Goal: Use online tool/utility: Utilize a website feature to perform a specific function

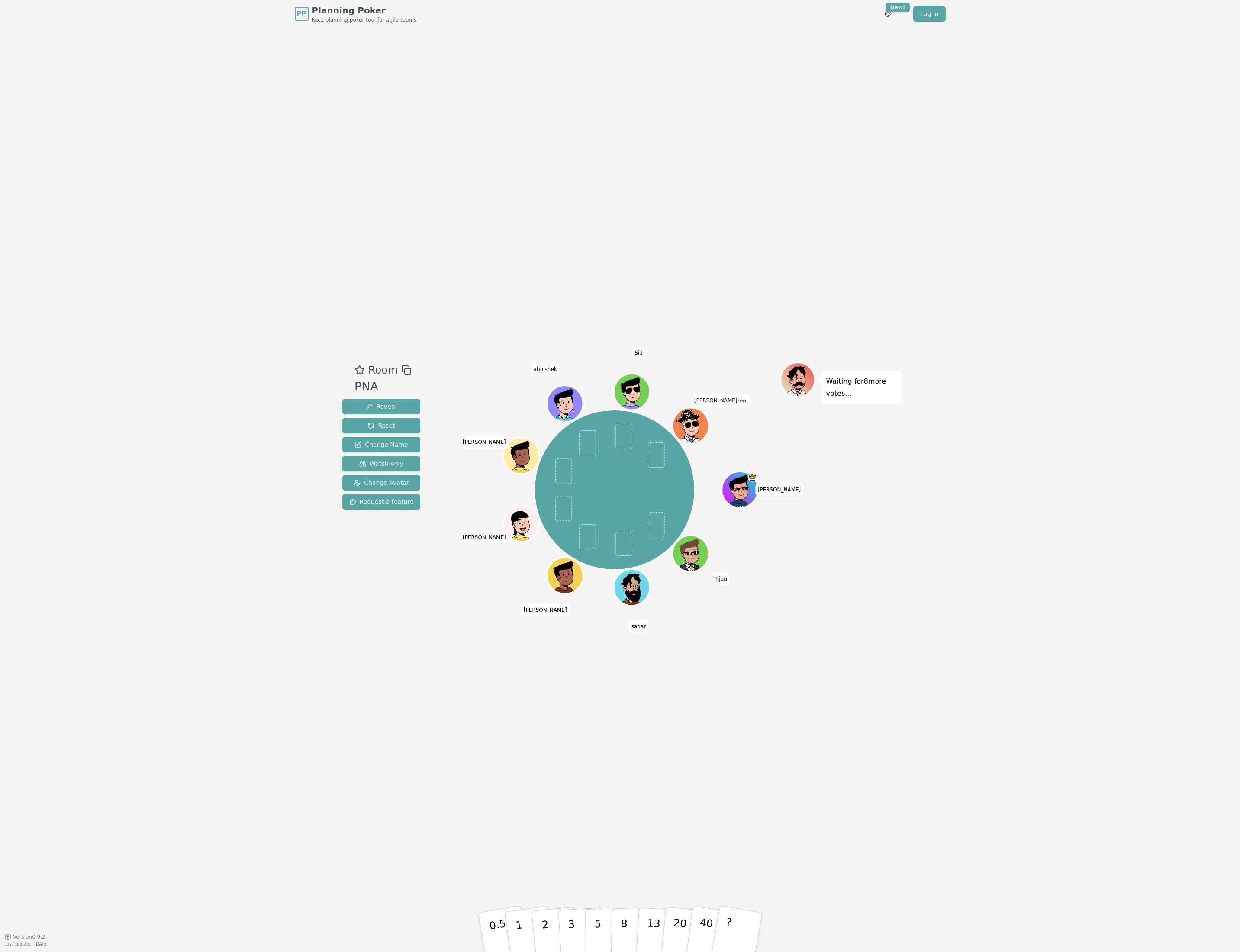
drag, startPoint x: 1077, startPoint y: 226, endPoint x: 1224, endPoint y: 339, distance: 185.4
click at [1077, 226] on div "PP Planning Poker No.1 planning poker tool for agile teams Toggle theme New! Lo…" at bounding box center [620, 476] width 1240 height 952
click at [929, 560] on div "PP Planning Poker No.1 planning poker tool for agile teams Toggle theme New! Lo…" at bounding box center [620, 476] width 1240 height 952
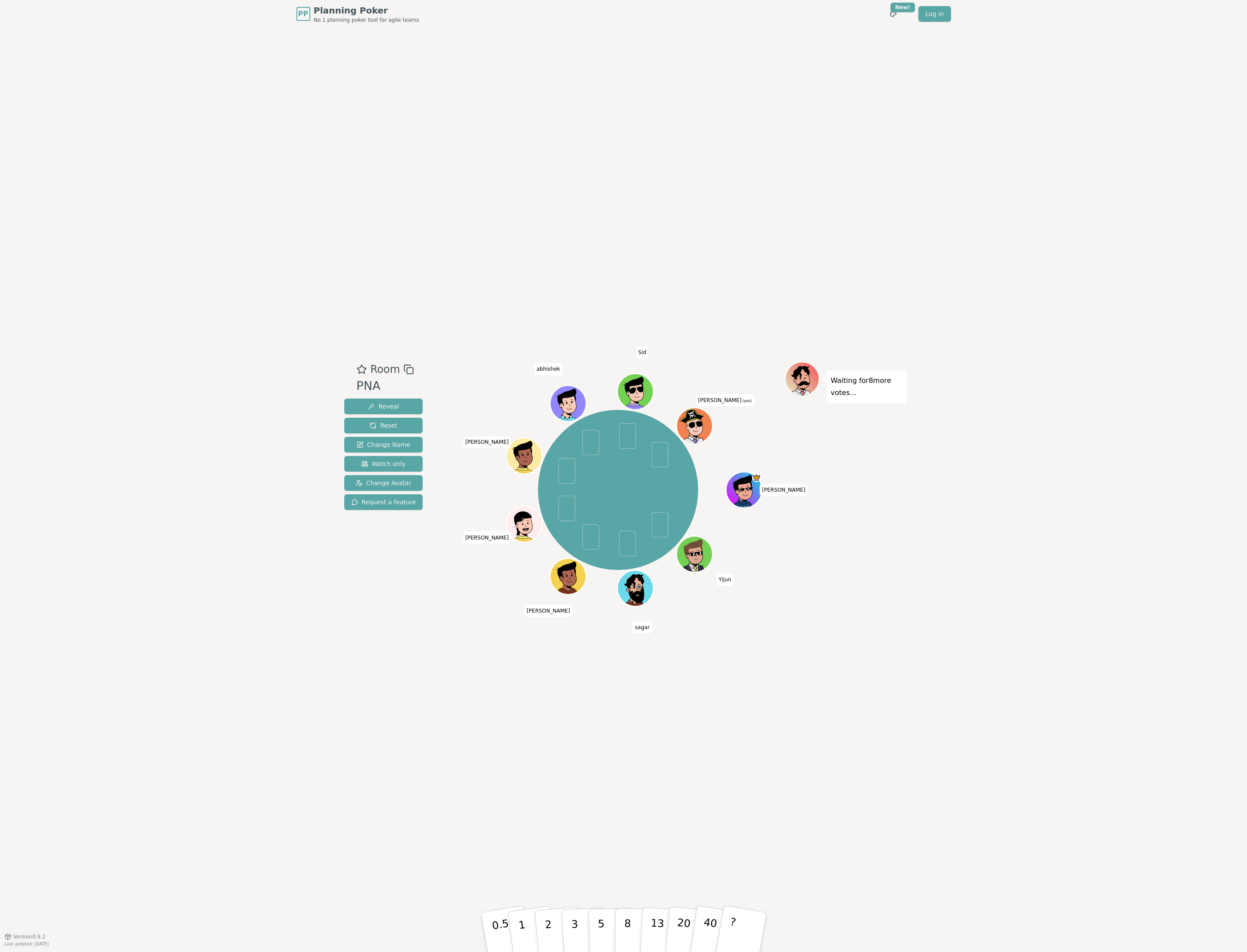
click at [699, 259] on div "Room PNA Reveal Reset Change Name Watch only Change Avatar Request a feature [P…" at bounding box center [624, 482] width 566 height 909
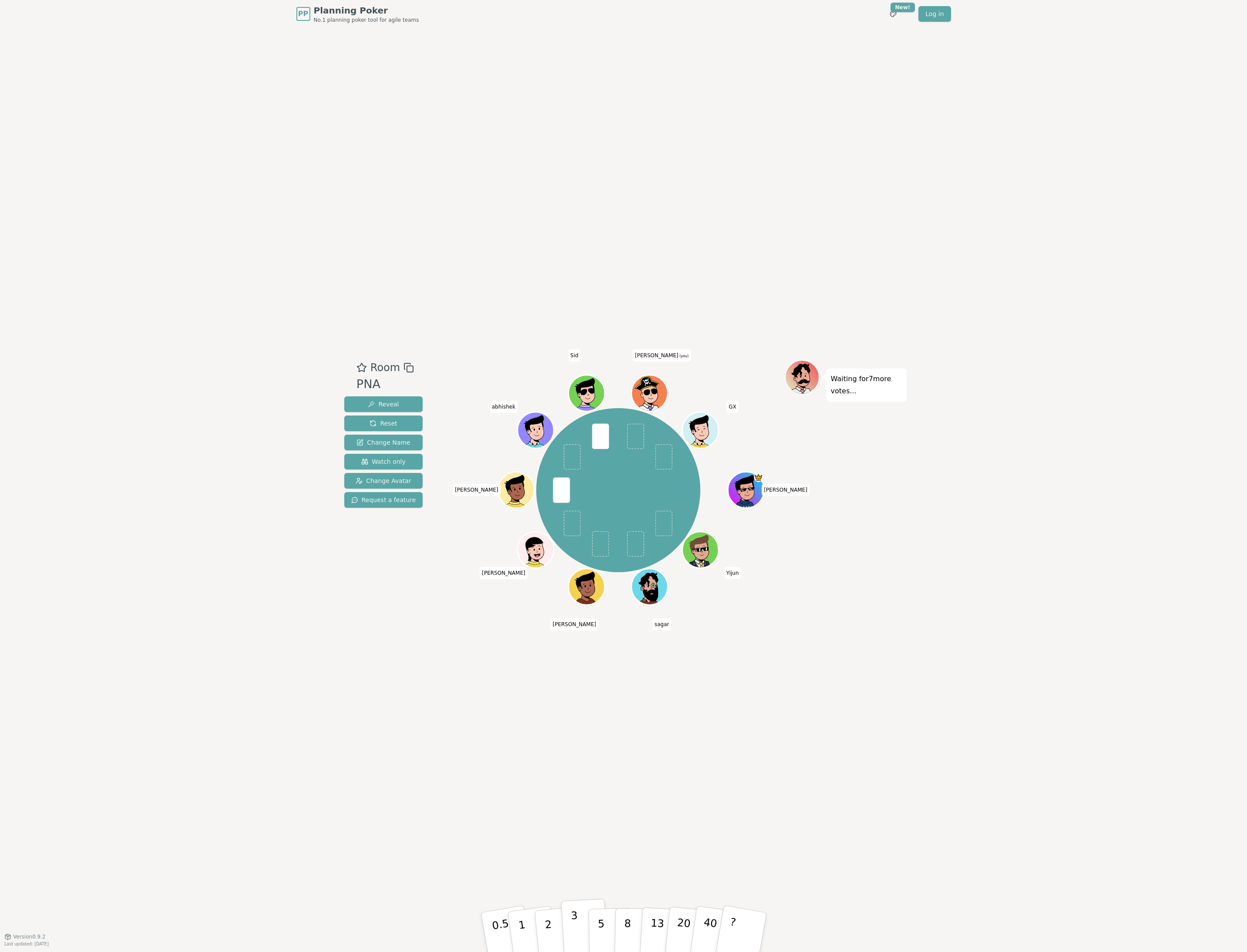
click at [571, 928] on p "3" at bounding box center [575, 933] width 9 height 48
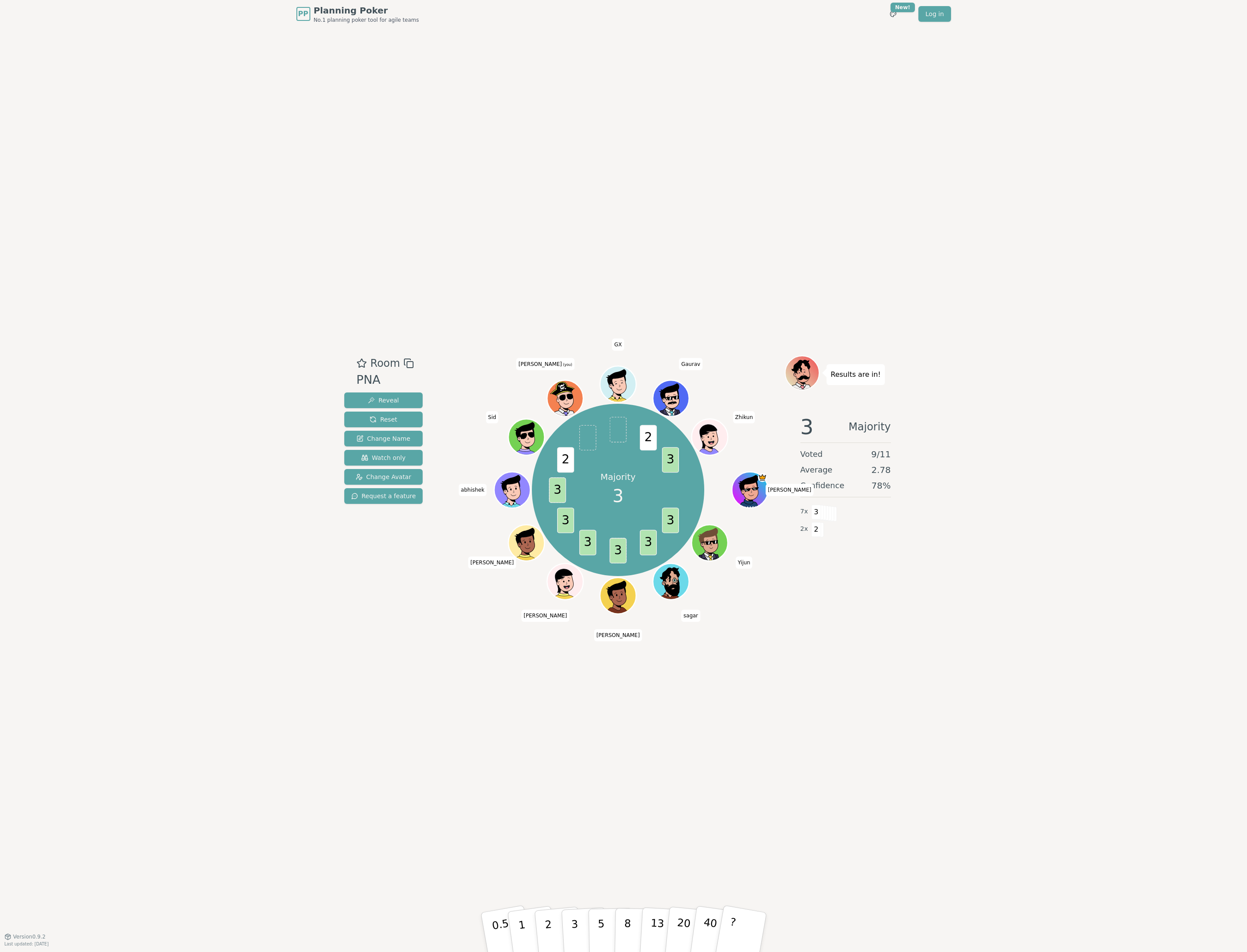
click at [633, 820] on div "Room PNA Reveal Reset Change Name Watch only Change Avatar Request a feature Ma…" at bounding box center [624, 482] width 566 height 909
click at [603, 934] on p "5" at bounding box center [601, 932] width 8 height 47
click at [743, 755] on div "Room PNA Reveal Reset Change Name Watch only Change Avatar Request a feature Mo…" at bounding box center [624, 482] width 566 height 909
click at [804, 368] on icon at bounding box center [800, 367] width 32 height 15
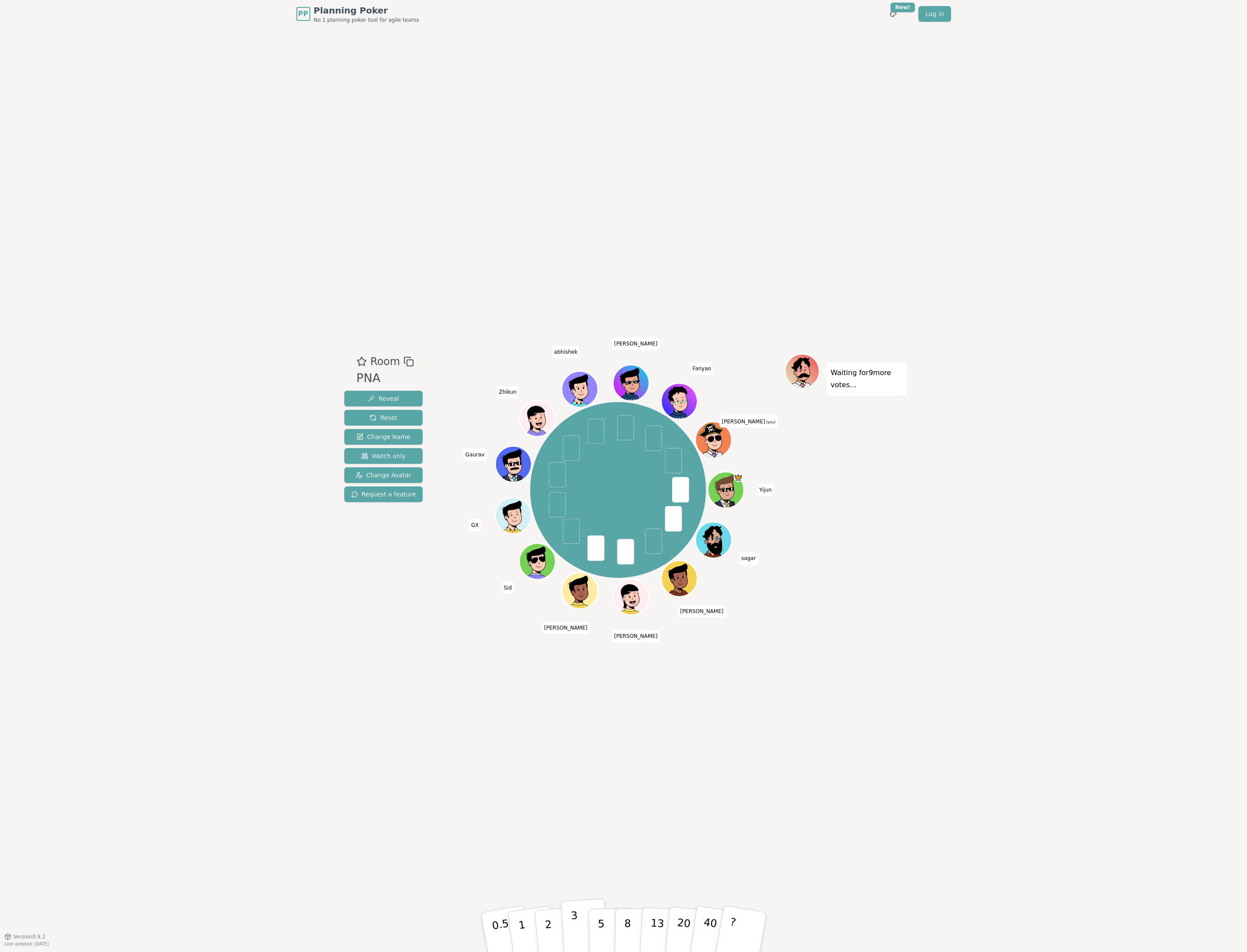
click at [570, 922] on button "3" at bounding box center [584, 932] width 48 height 68
click at [579, 935] on button "3" at bounding box center [584, 932] width 48 height 68
click at [560, 890] on button "3" at bounding box center [584, 924] width 48 height 68
click at [1036, 741] on div "PP Planning Poker No.1 planning poker tool for agile teams Toggle theme New! Lo…" at bounding box center [623, 476] width 1247 height 952
click at [1114, 583] on div "PP Planning Poker No.1 planning poker tool for agile teams Toggle theme New! Lo…" at bounding box center [623, 476] width 1247 height 952
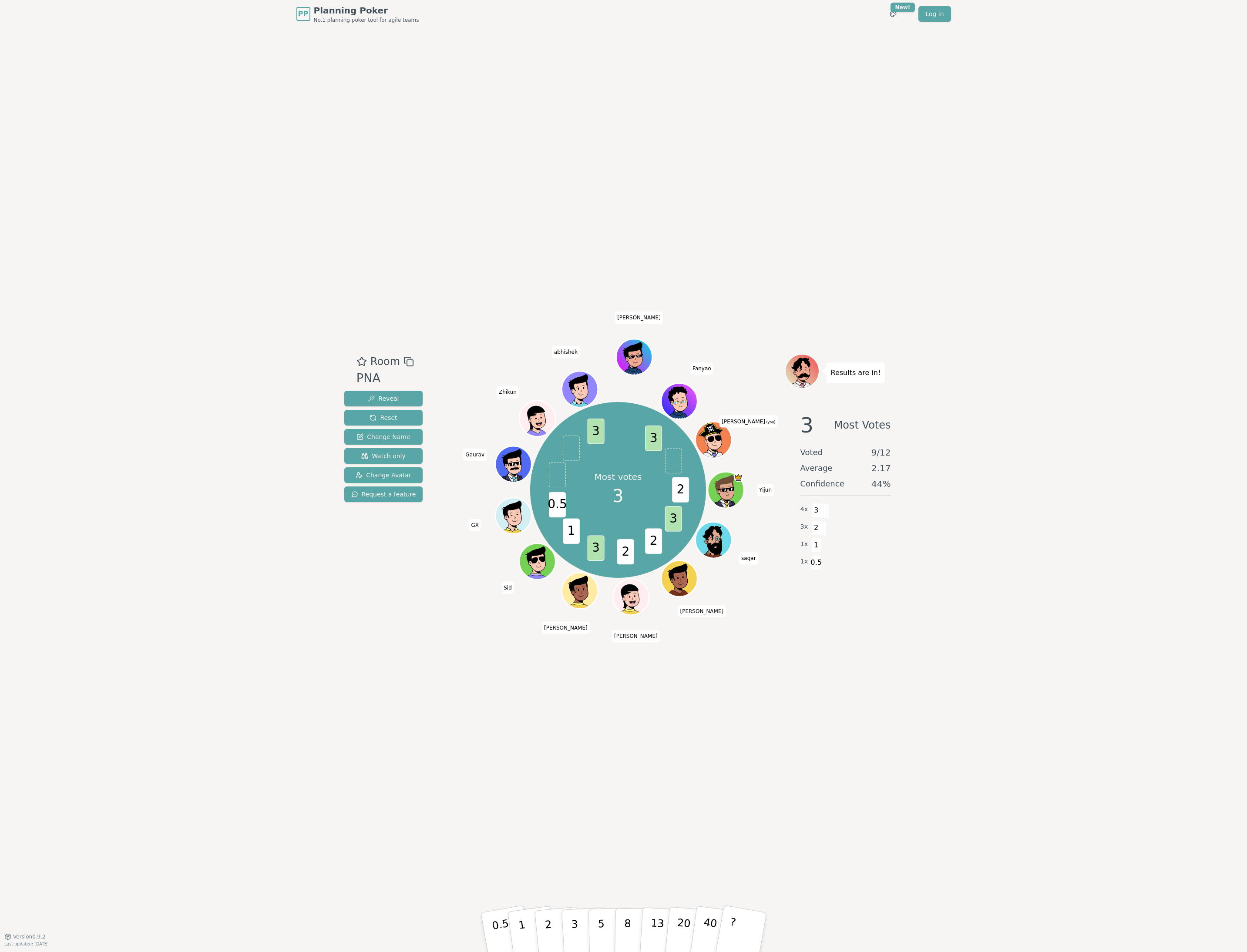
click at [896, 191] on div "Room PNA Reveal Reset Change Name Watch only Change Avatar Request a feature Mo…" at bounding box center [624, 482] width 566 height 909
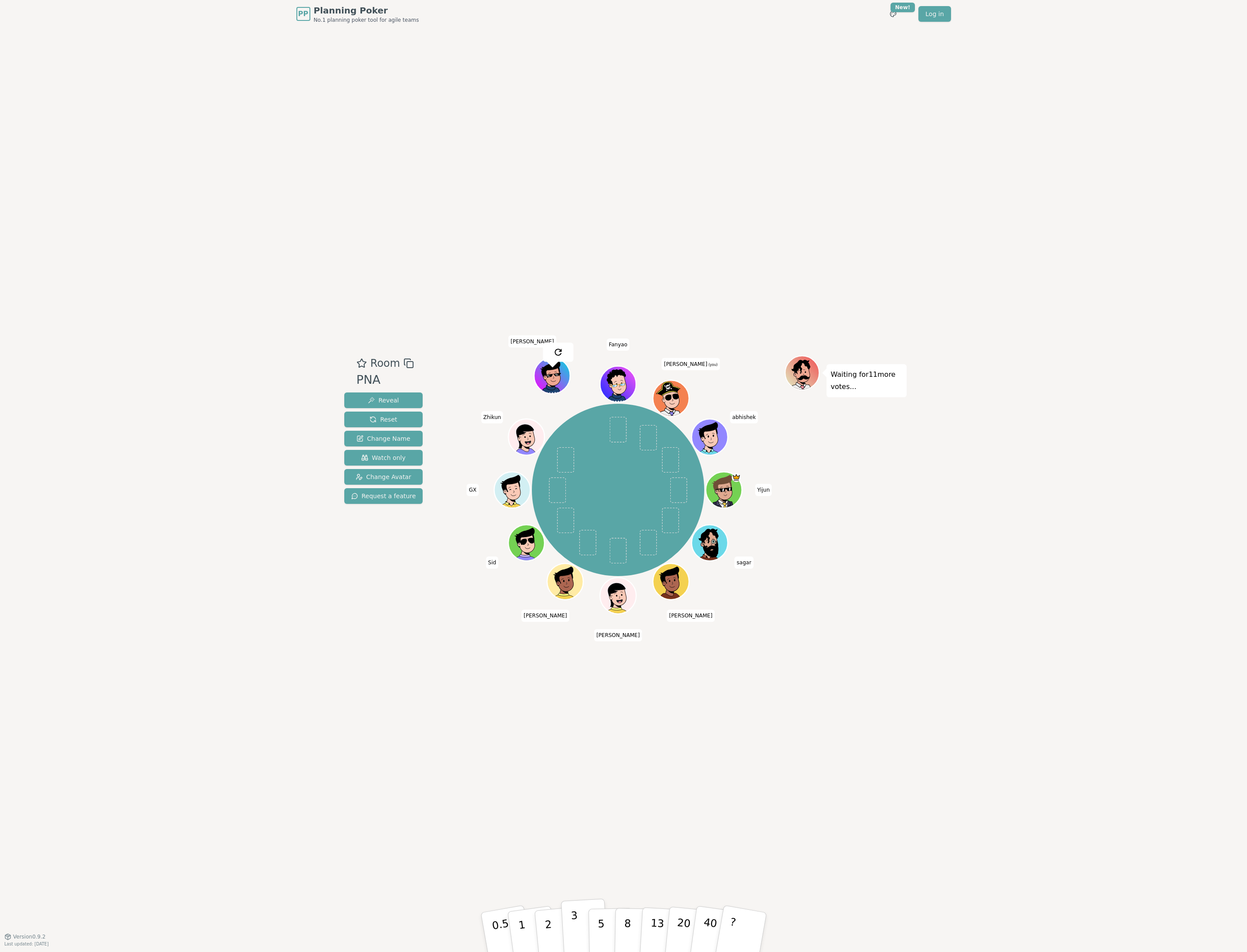
click at [574, 929] on p "3" at bounding box center [575, 933] width 9 height 48
click at [886, 734] on div "Room PNA Reveal Reset Change Name Watch only Change Avatar Request a feature Ma…" at bounding box center [624, 482] width 566 height 909
click at [1199, 529] on div "PP Planning Poker No.1 planning poker tool for agile teams Toggle theme New! Lo…" at bounding box center [623, 476] width 1247 height 952
click at [578, 928] on button "3" at bounding box center [584, 932] width 48 height 68
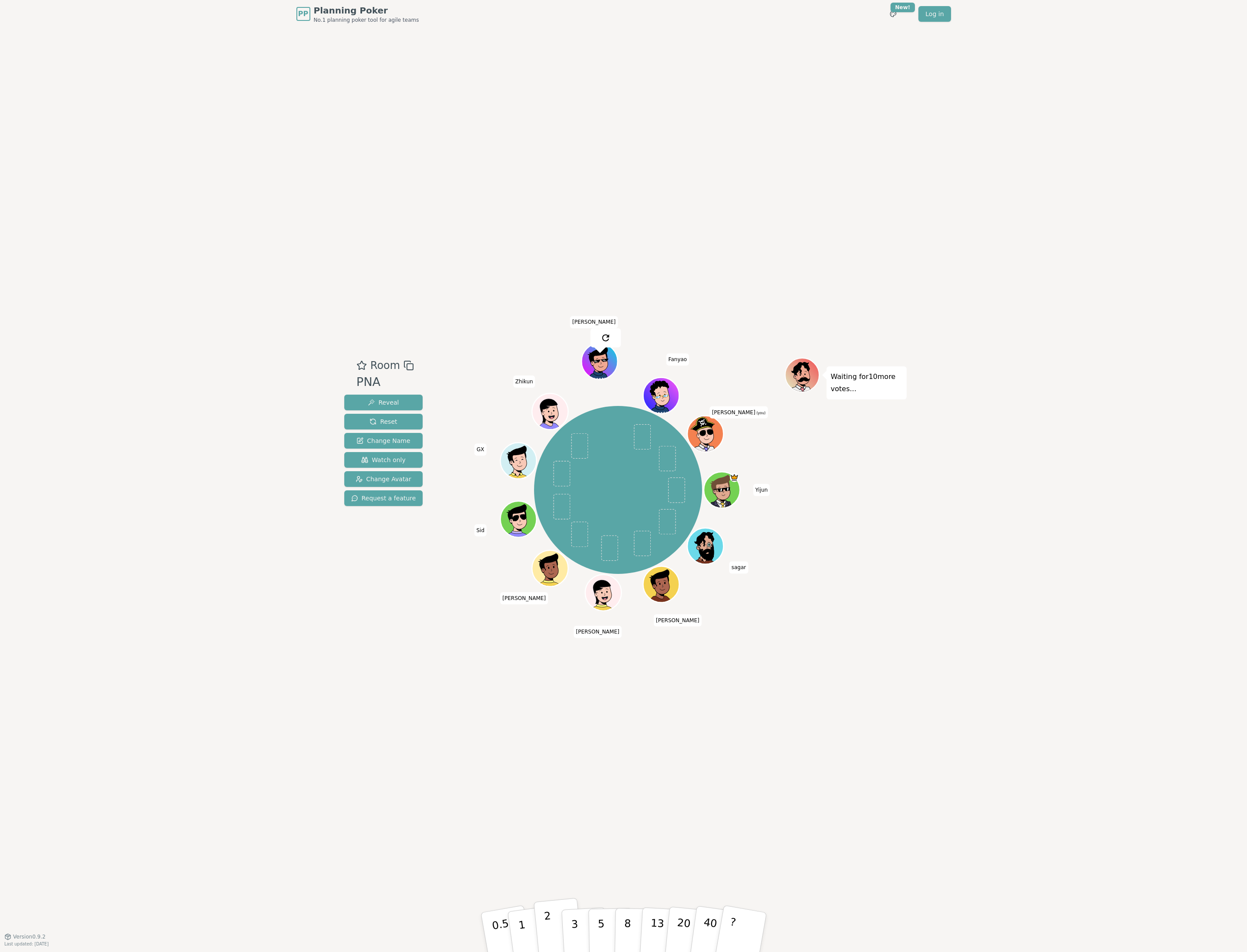
click at [555, 928] on button "2" at bounding box center [558, 933] width 49 height 69
click at [583, 932] on button "3" at bounding box center [584, 932] width 48 height 68
